Goal: Task Accomplishment & Management: Manage account settings

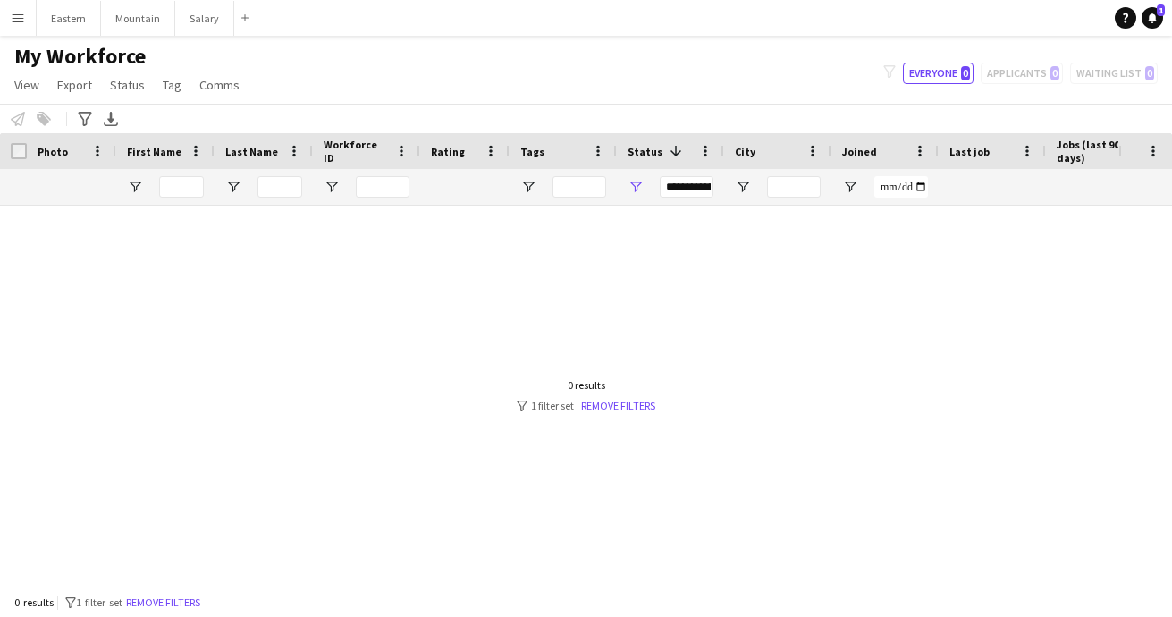
click at [13, 19] on app-icon "Menu" at bounding box center [18, 18] width 14 height 14
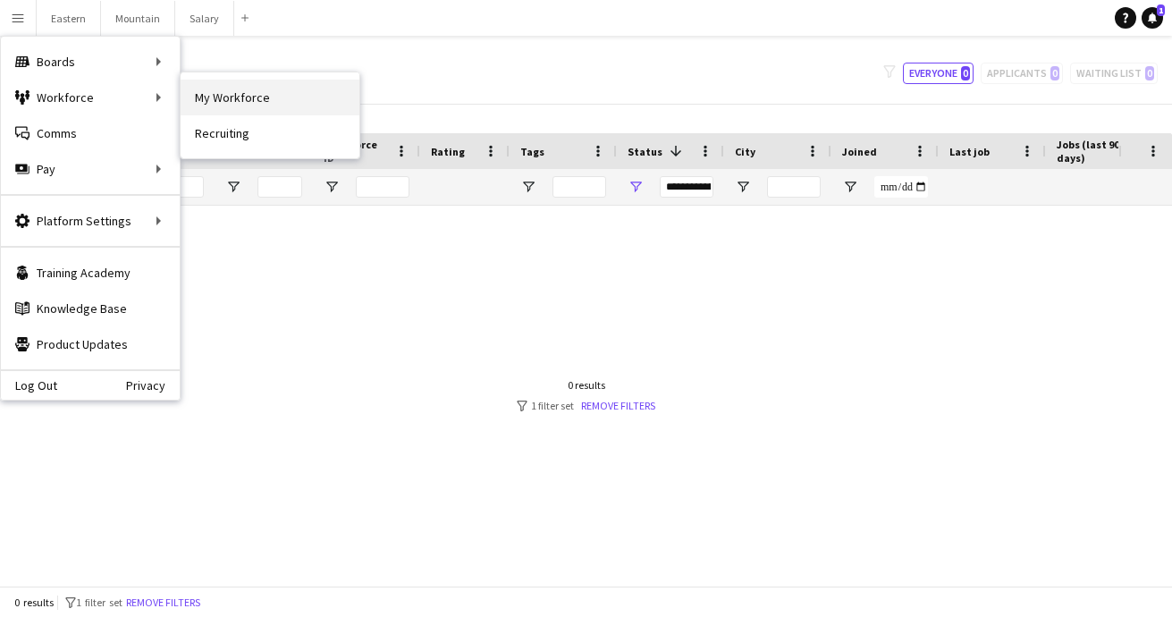
click at [280, 98] on link "My Workforce" at bounding box center [270, 98] width 179 height 36
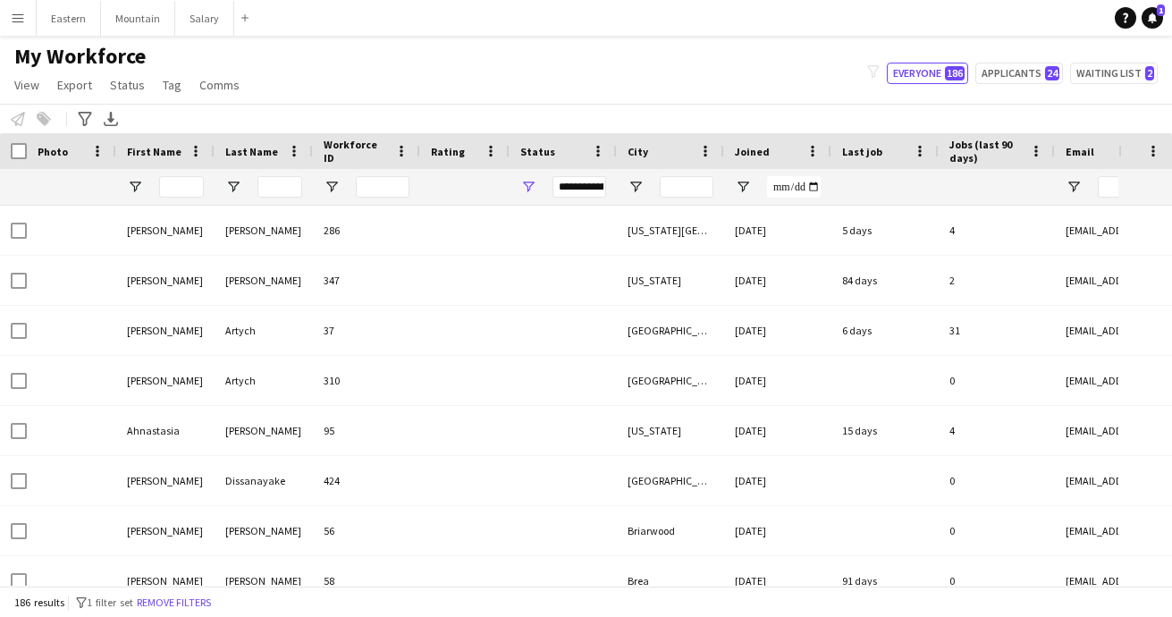
type input "**********"
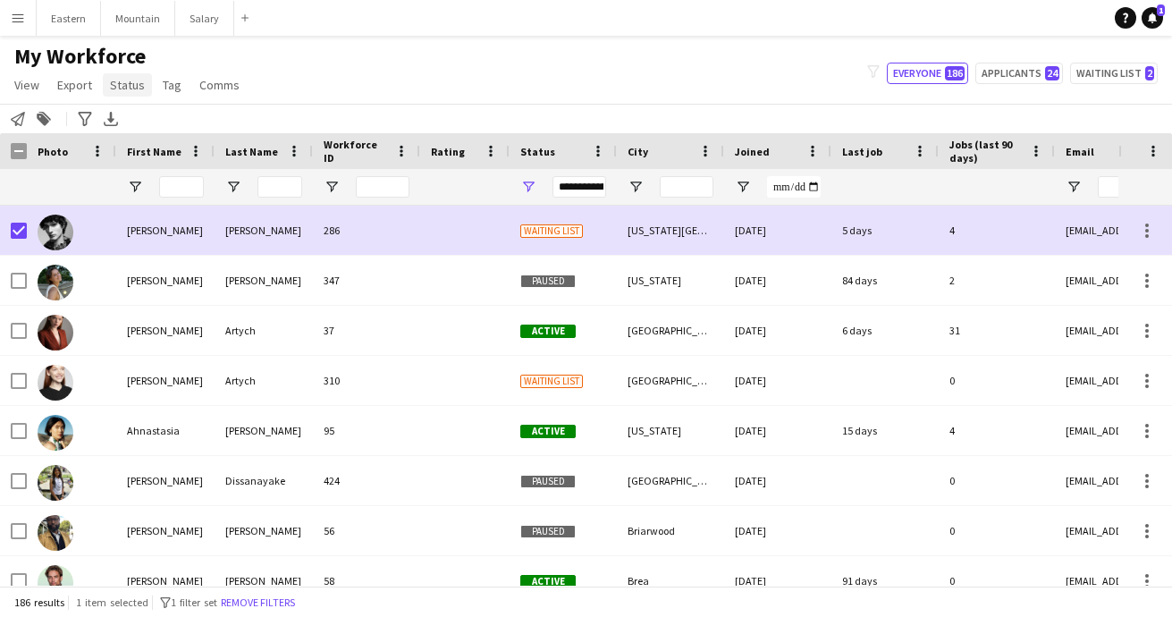
click at [124, 89] on span "Status" at bounding box center [127, 85] width 35 height 16
click at [123, 128] on span "Edit" at bounding box center [127, 123] width 21 height 16
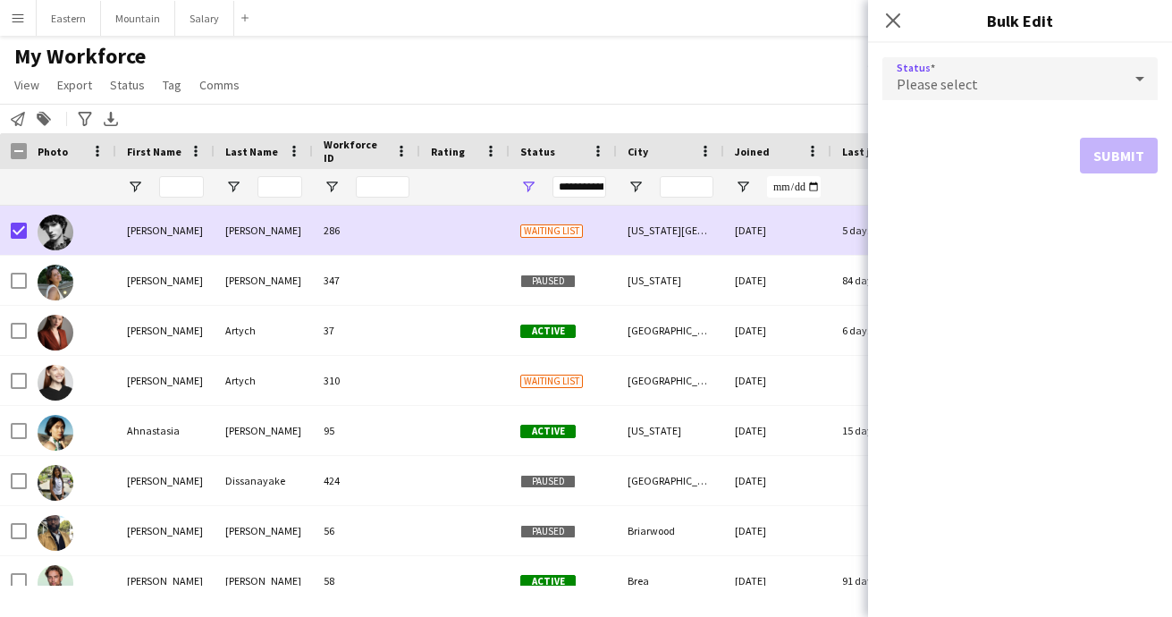
drag, startPoint x: 940, startPoint y: 81, endPoint x: 975, endPoint y: 81, distance: 34.9
click at [940, 81] on span "Please select" at bounding box center [937, 84] width 81 height 18
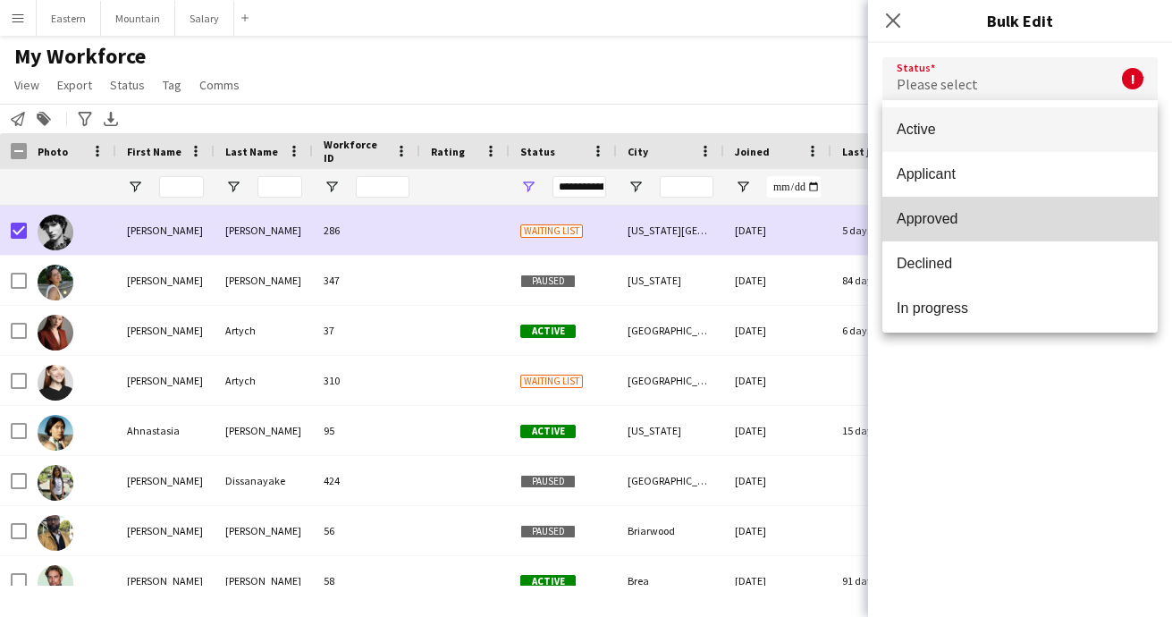
click at [957, 218] on span "Approved" at bounding box center [1020, 218] width 247 height 17
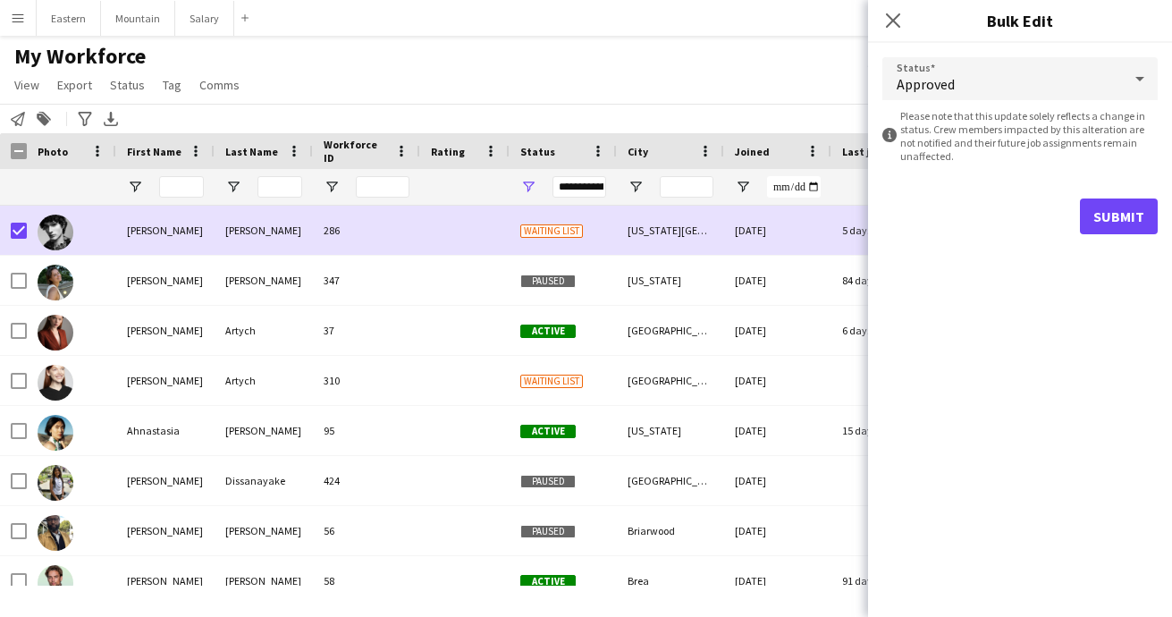
click at [1120, 204] on button "Submit" at bounding box center [1119, 216] width 78 height 36
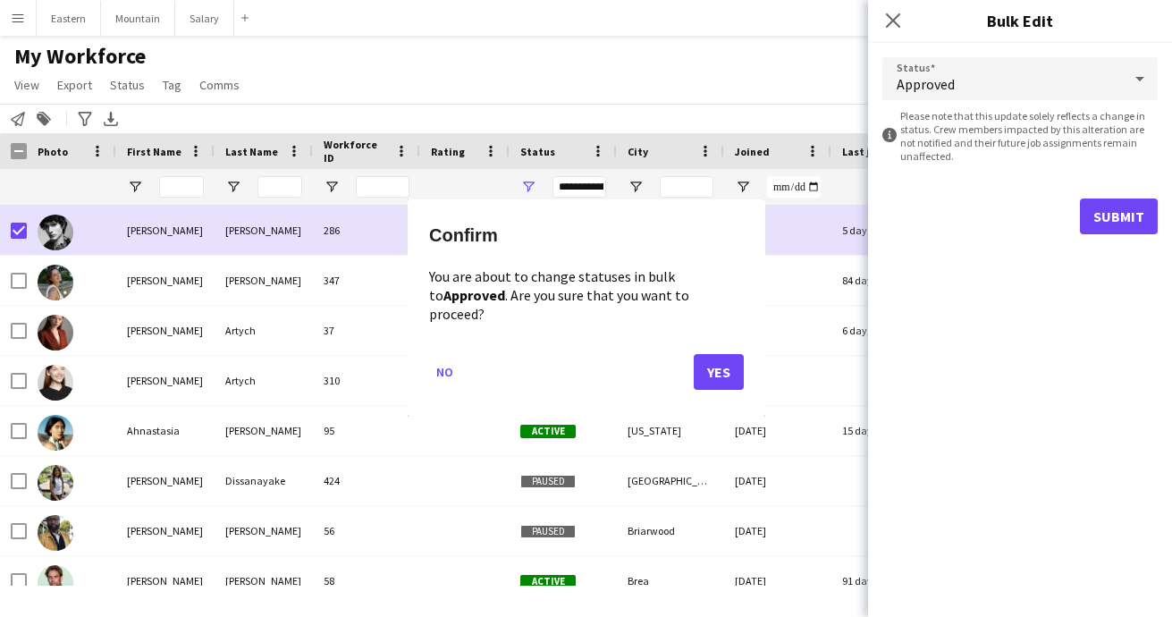
click at [721, 361] on button "Yes" at bounding box center [719, 373] width 50 height 36
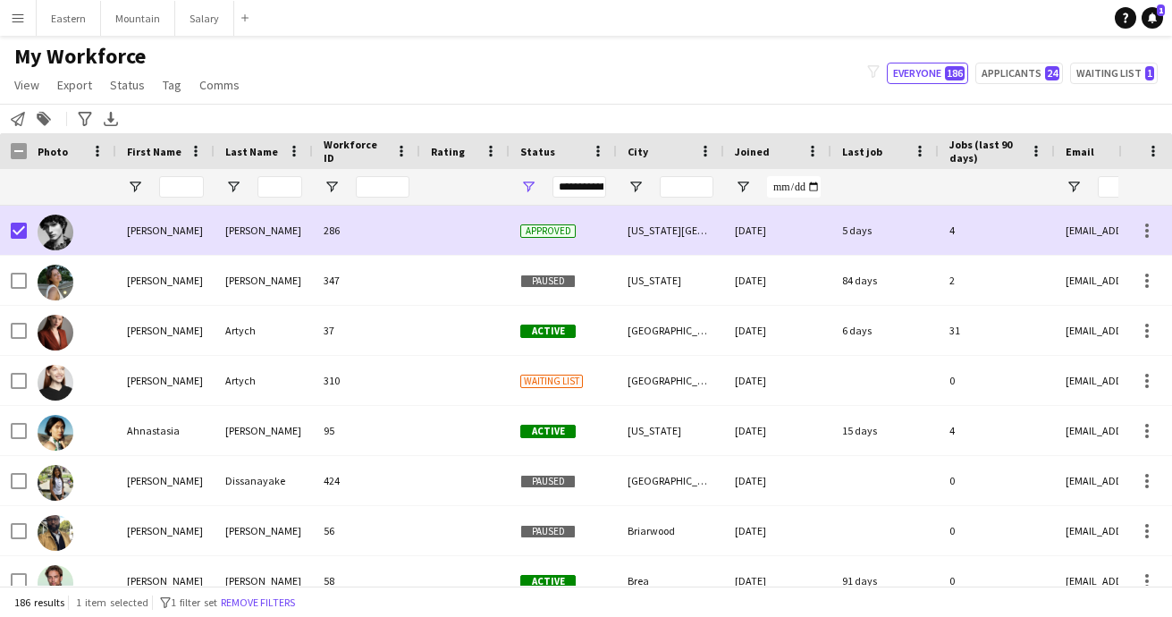
click at [546, 149] on span "Status" at bounding box center [537, 151] width 35 height 13
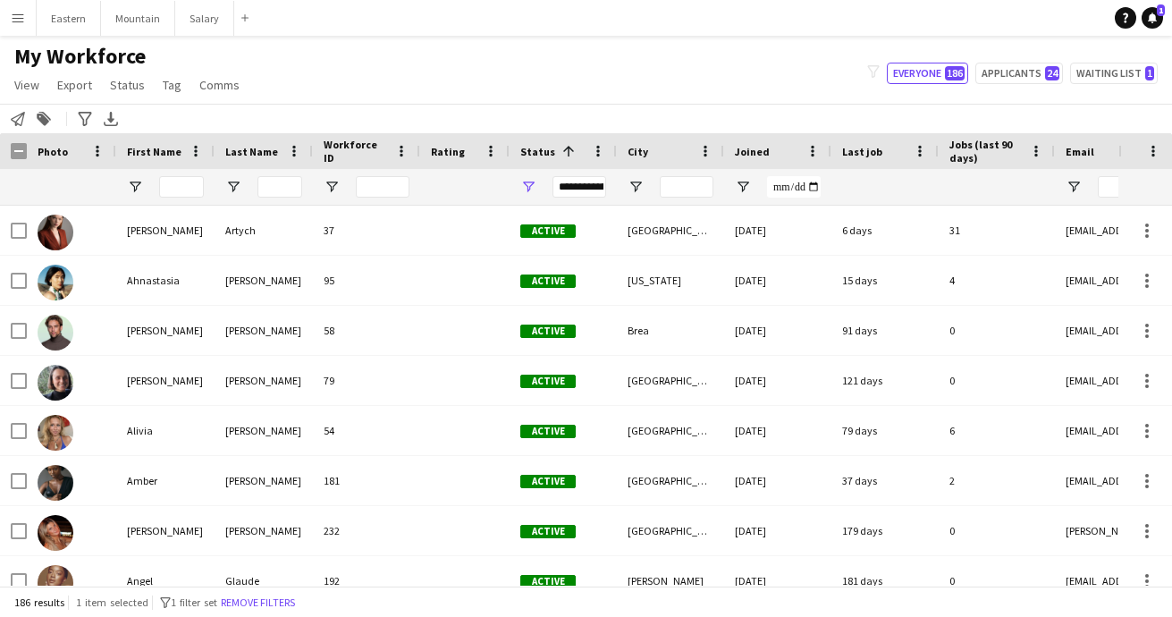
click at [546, 149] on span "Status" at bounding box center [537, 151] width 35 height 13
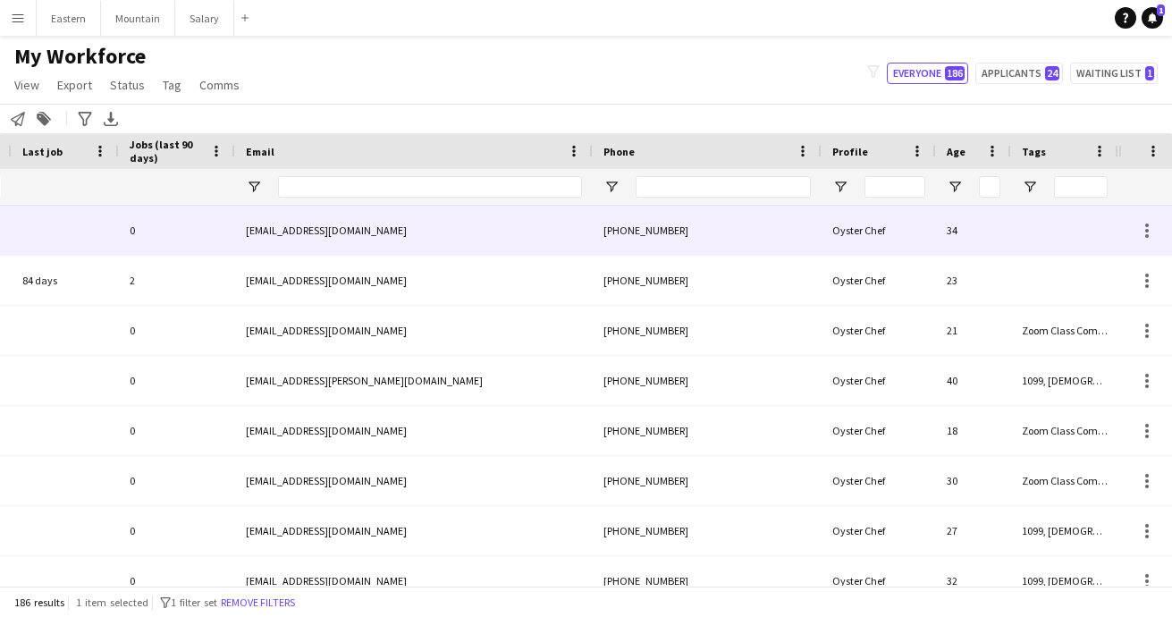
scroll to position [0, 820]
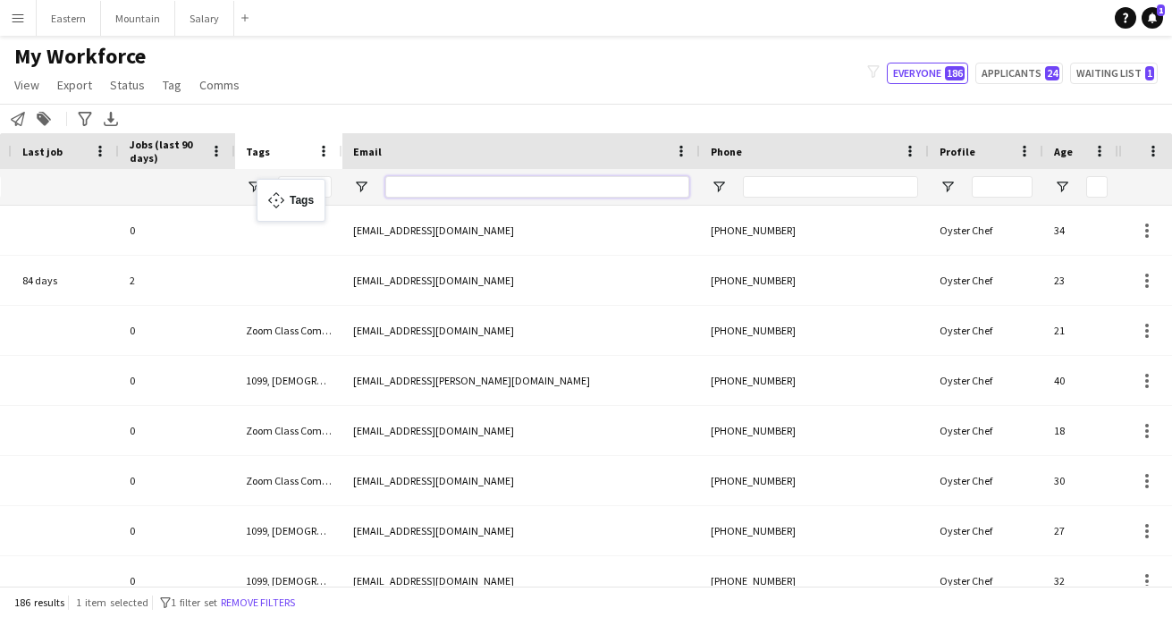
drag, startPoint x: 1025, startPoint y: 156, endPoint x: 268, endPoint y: 188, distance: 757.8
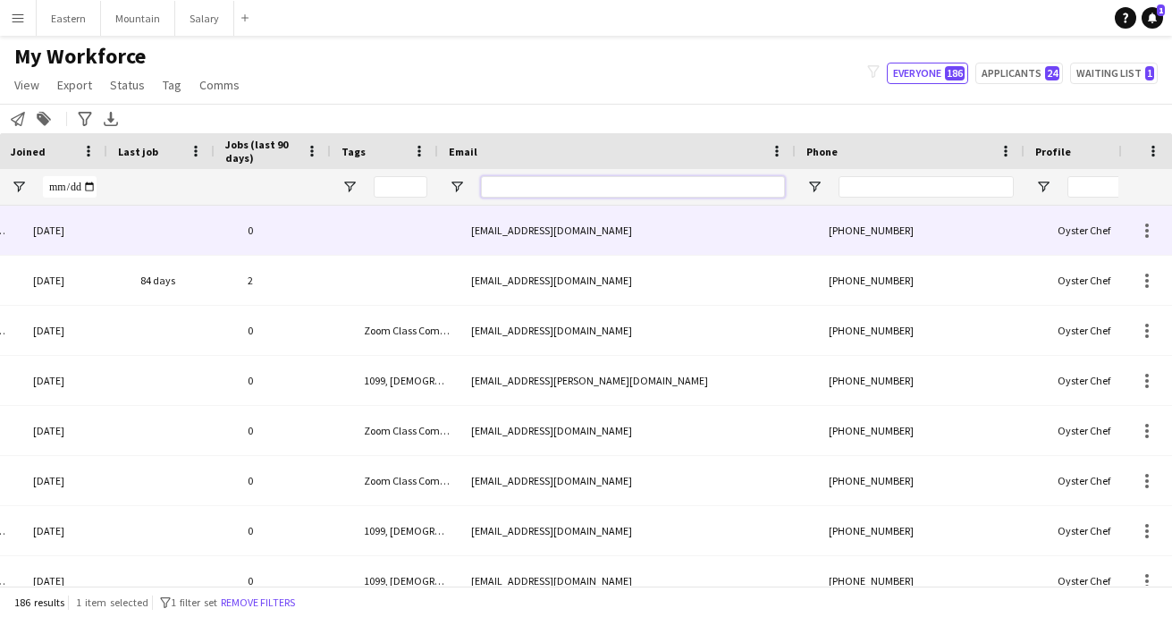
scroll to position [0, 396]
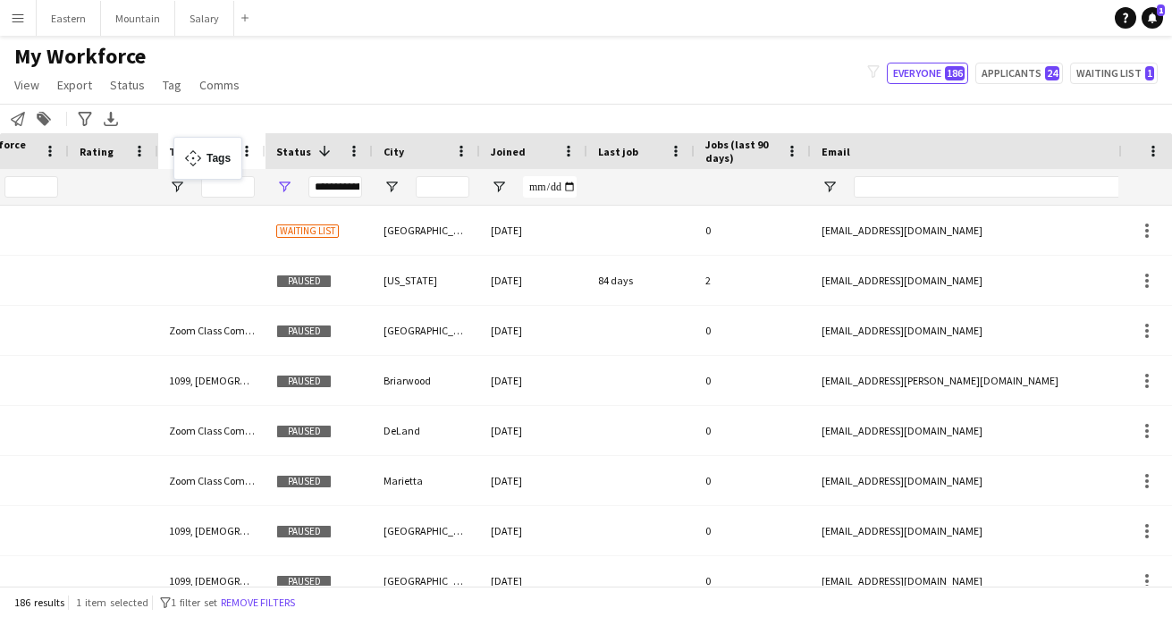
drag, startPoint x: 740, startPoint y: 149, endPoint x: 182, endPoint y: 147, distance: 557.9
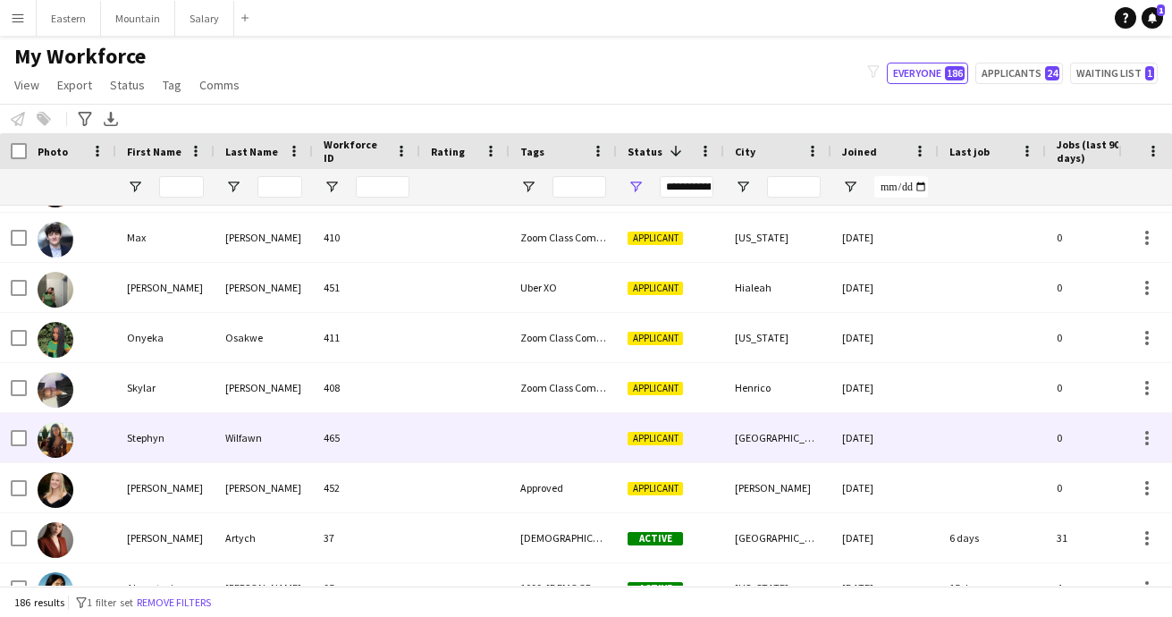
click at [485, 443] on div at bounding box center [464, 437] width 89 height 49
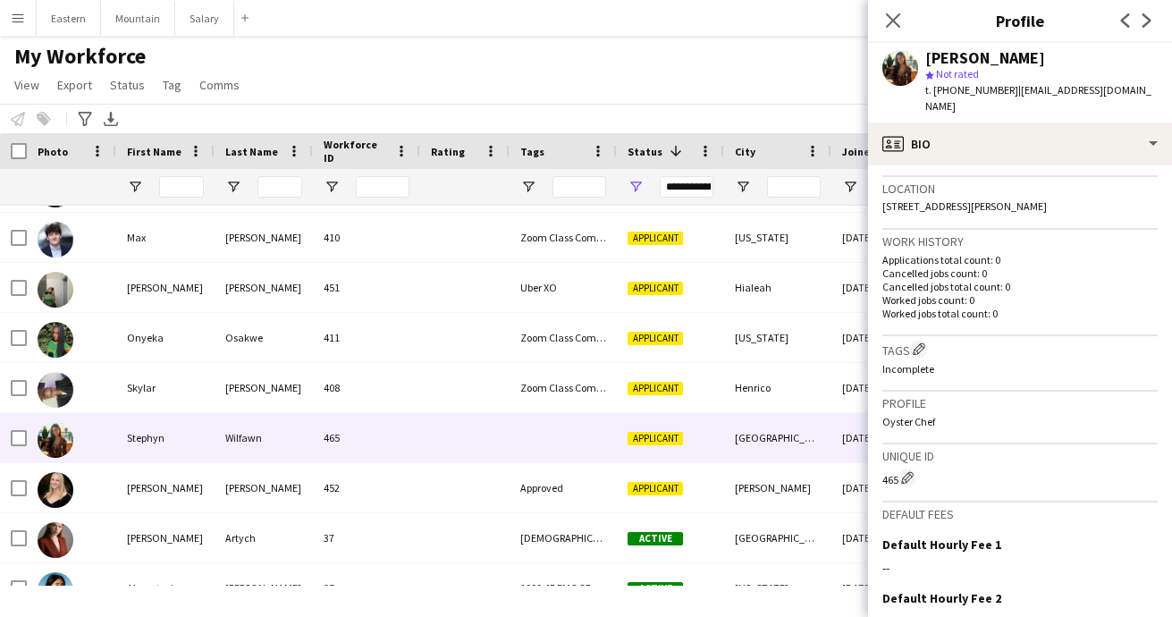
scroll to position [463, 0]
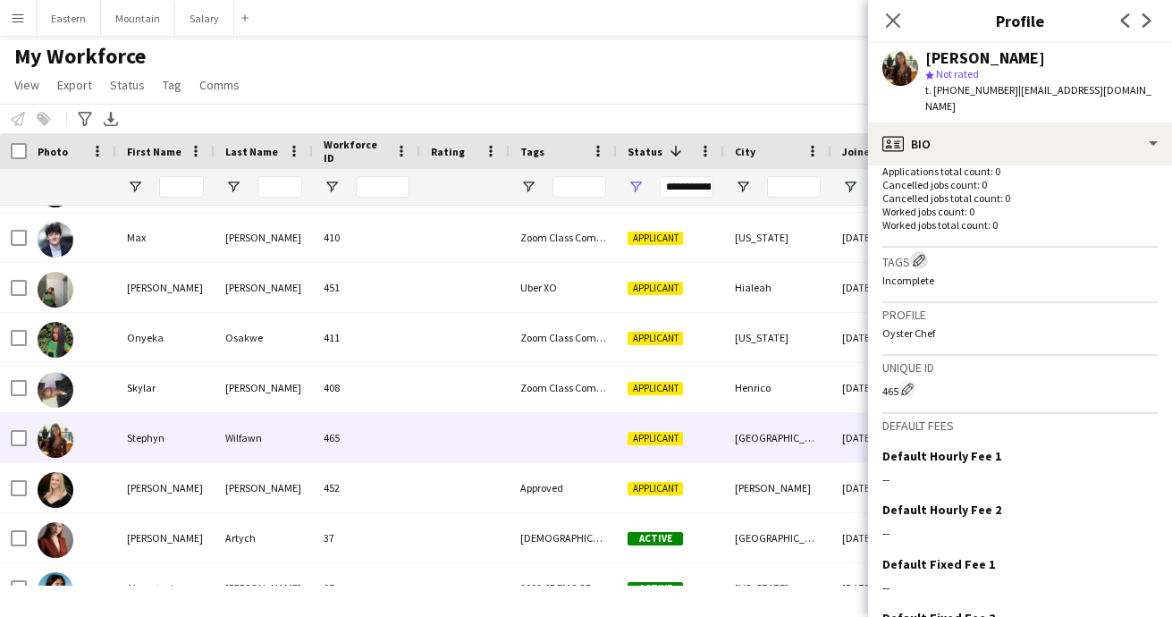
click at [923, 254] on app-icon "Edit crew company tags" at bounding box center [919, 260] width 13 height 13
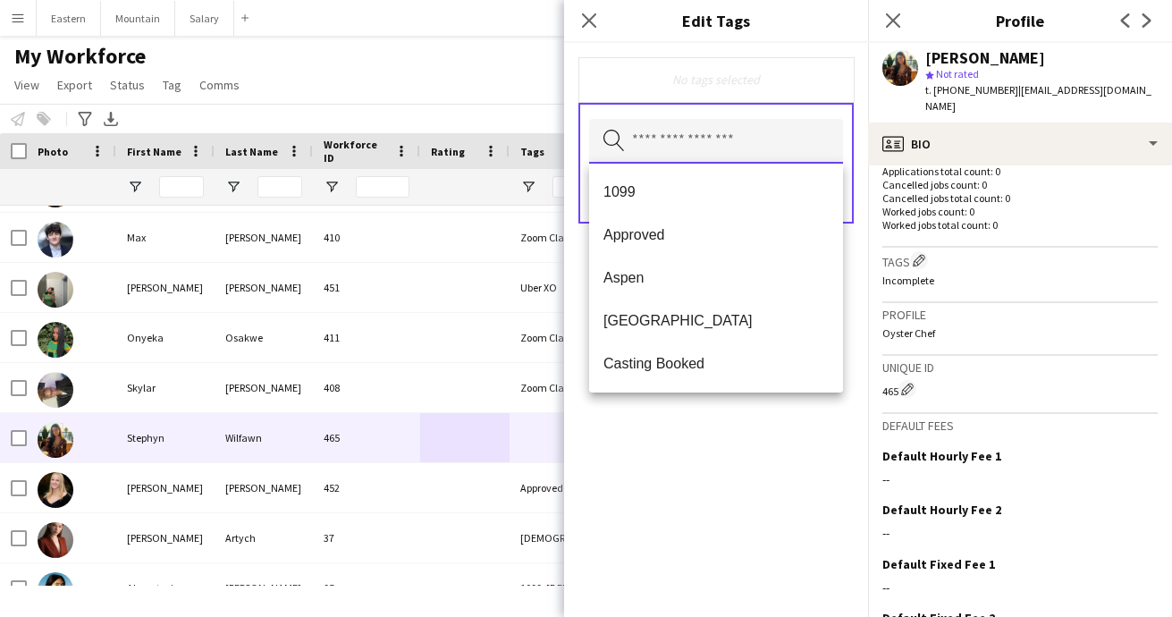
drag, startPoint x: 640, startPoint y: 148, endPoint x: 651, endPoint y: 164, distance: 19.3
click at [640, 148] on input "text" at bounding box center [716, 141] width 254 height 45
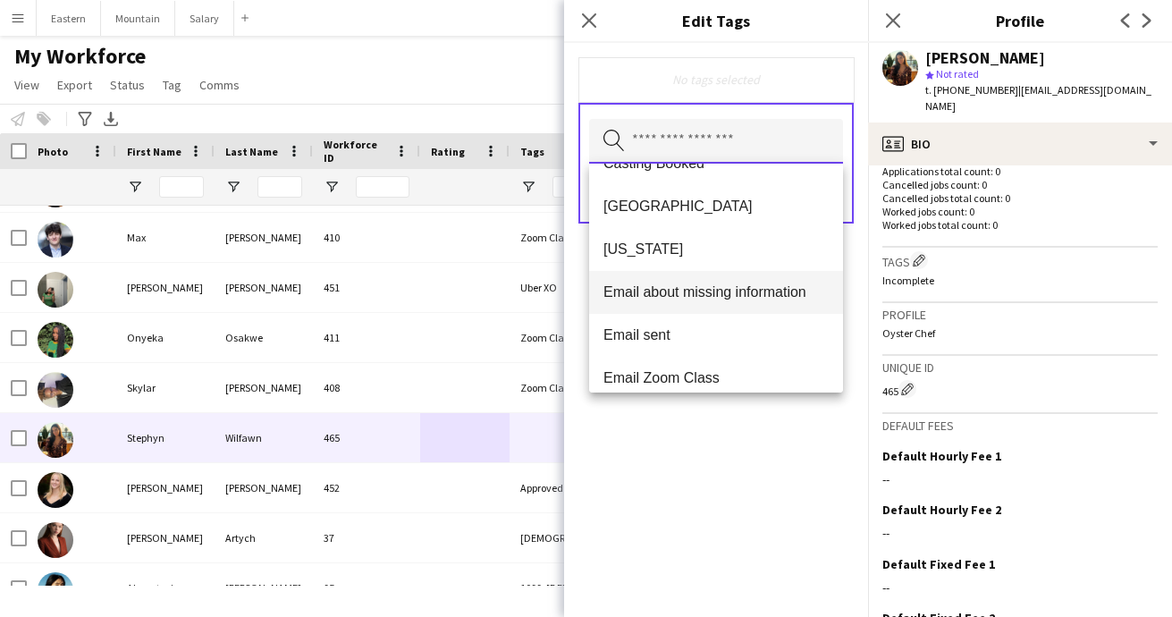
scroll to position [218, 0]
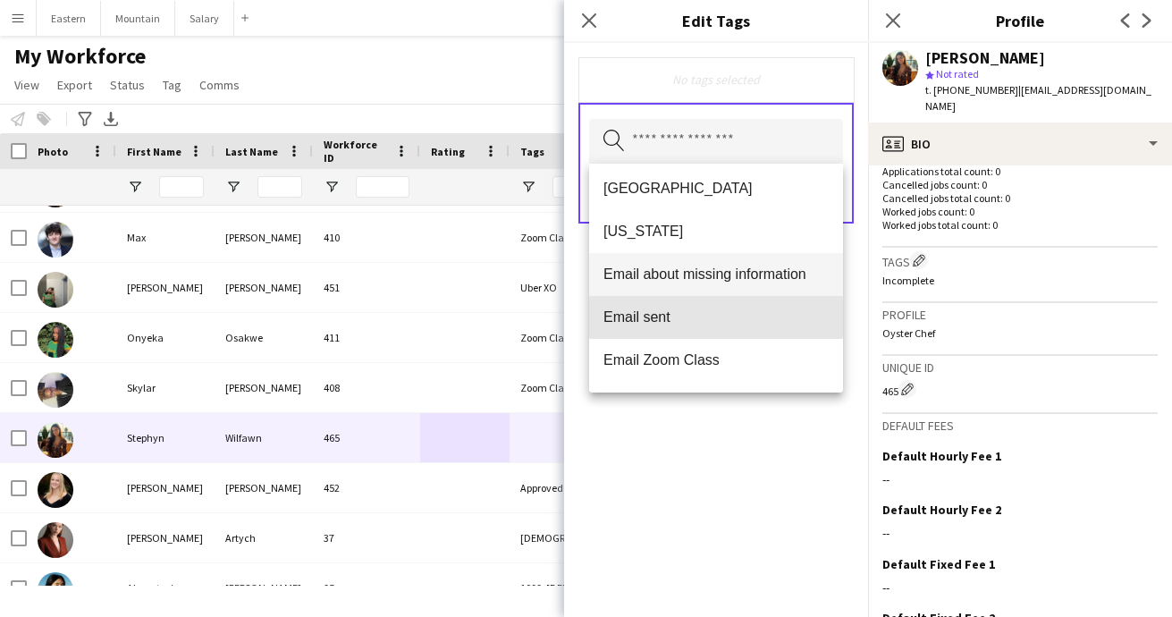
click at [658, 317] on span "Email sent" at bounding box center [715, 316] width 225 height 17
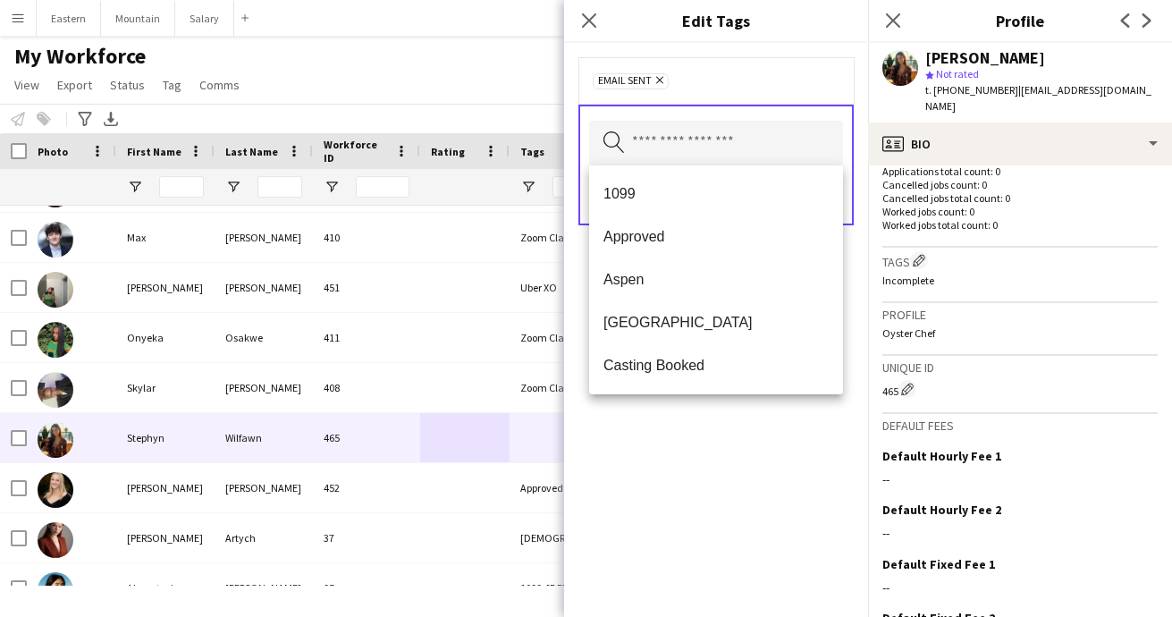
click at [674, 481] on div "Email sent Remove Search by tag name Save" at bounding box center [716, 330] width 304 height 574
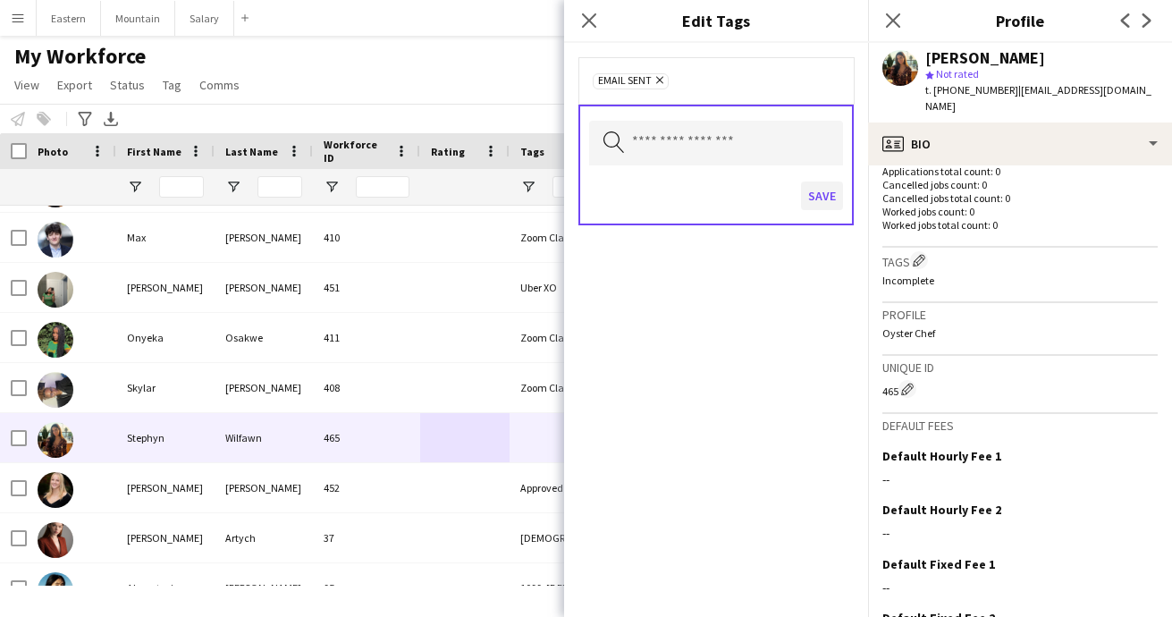
click at [824, 197] on button "Save" at bounding box center [822, 195] width 42 height 29
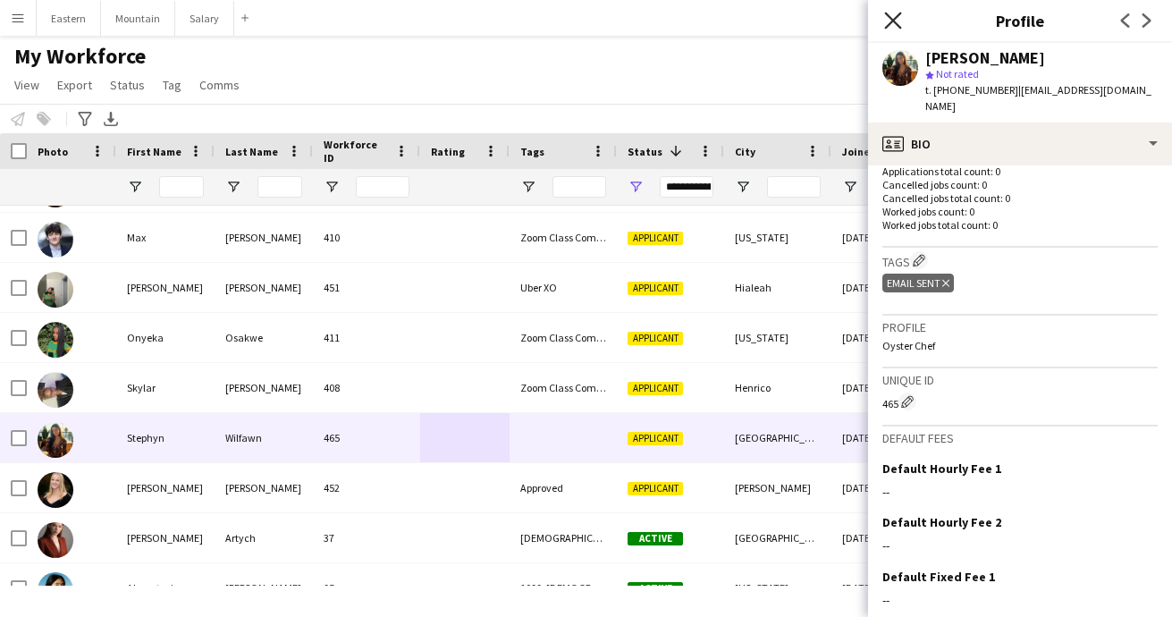
click at [893, 21] on icon at bounding box center [892, 20] width 17 height 17
